Goal: Check status: Check status

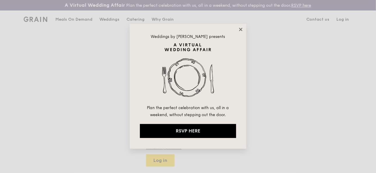
type input "[EMAIL_ADDRESS][DOMAIN_NAME]"
click at [241, 29] on icon at bounding box center [240, 29] width 5 height 5
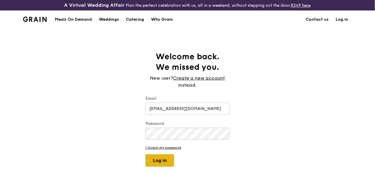
click at [162, 163] on button "Log in" at bounding box center [159, 160] width 29 height 12
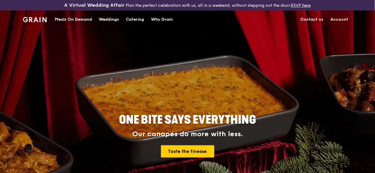
click at [338, 22] on link "Account" at bounding box center [339, 19] width 25 height 17
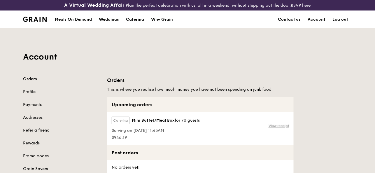
click at [275, 126] on link "View receipt" at bounding box center [278, 125] width 20 height 5
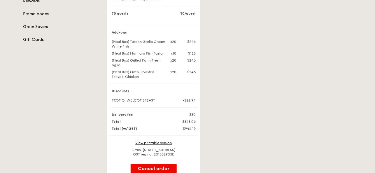
scroll to position [155, 0]
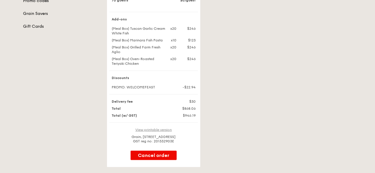
click at [163, 132] on link "View printable version" at bounding box center [153, 130] width 36 height 4
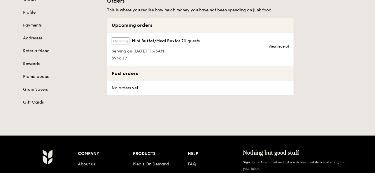
scroll to position [78, 0]
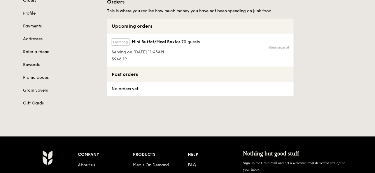
click at [284, 46] on link "View receipt" at bounding box center [278, 47] width 20 height 5
